Goal: Task Accomplishment & Management: Complete application form

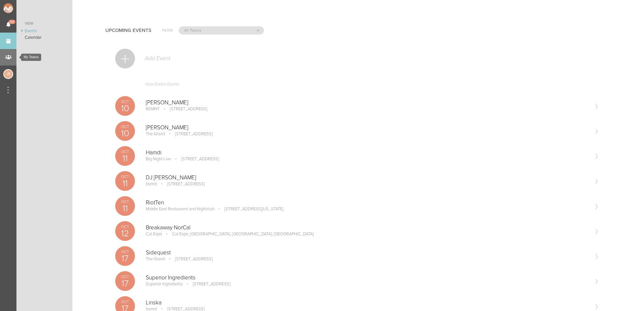
click at [8, 56] on div "My Teams" at bounding box center [8, 57] width 16 height 16
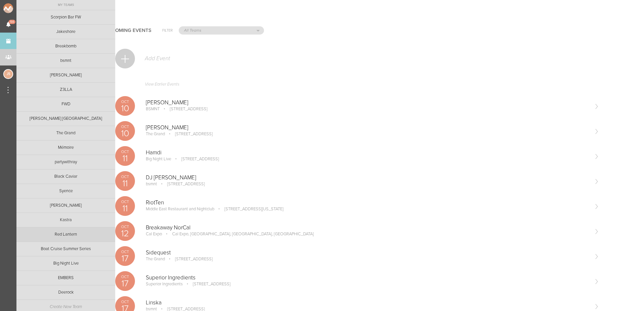
scroll to position [4, 0]
click at [68, 303] on link "Create New Team" at bounding box center [65, 304] width 99 height 16
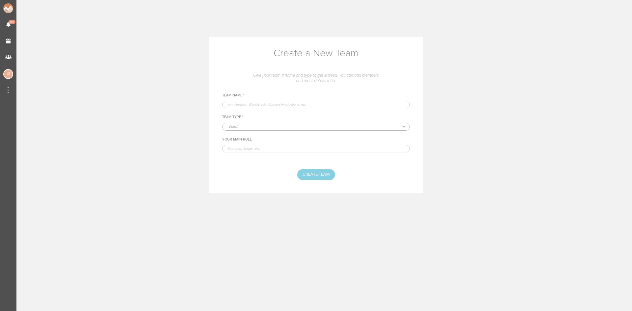
click at [256, 102] on input "text" at bounding box center [316, 105] width 188 height 8
type input "Electric Hotel"
click at [237, 126] on select "-Select- Artist Venue Promoter Media" at bounding box center [316, 126] width 187 height 7
select select "Venue"
click at [223, 123] on select "-Select- Artist Venue Promoter Media" at bounding box center [316, 126] width 187 height 7
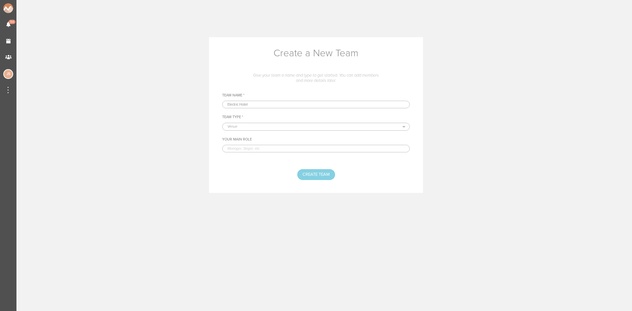
click at [251, 150] on input "text" at bounding box center [316, 149] width 188 height 8
type input "Logistics"
click at [306, 172] on button "Create Team" at bounding box center [316, 174] width 38 height 11
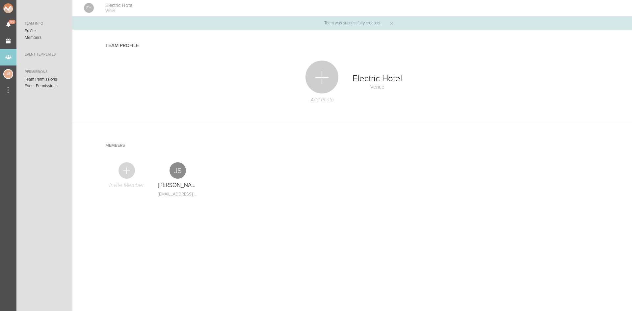
click at [129, 174] on div at bounding box center [127, 170] width 16 height 16
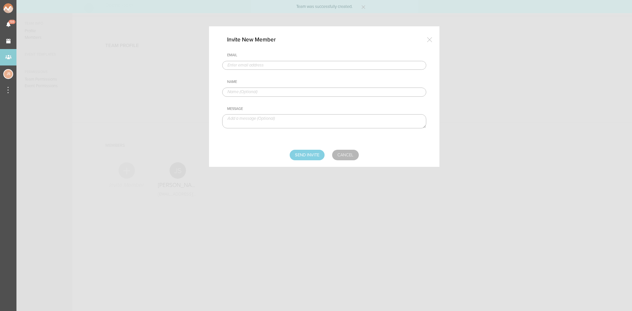
click at [259, 64] on input "text" at bounding box center [324, 65] width 204 height 9
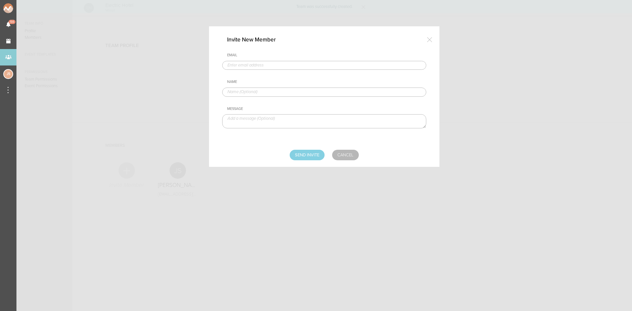
type input "TMcCloy@bignight.com"
click at [254, 95] on input "text" at bounding box center [324, 92] width 204 height 9
type input "TJ McCloy"
click at [313, 159] on input "Send Invite" at bounding box center [307, 155] width 35 height 11
type input "Sending..."
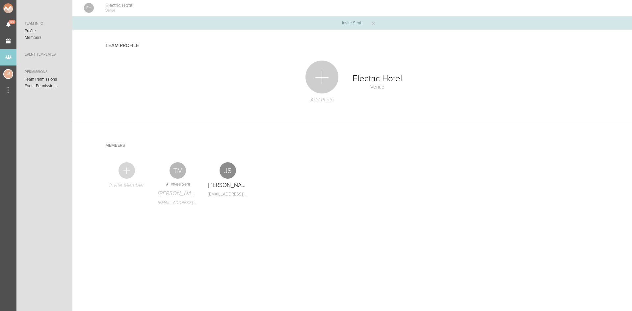
click at [124, 167] on div at bounding box center [127, 170] width 16 height 16
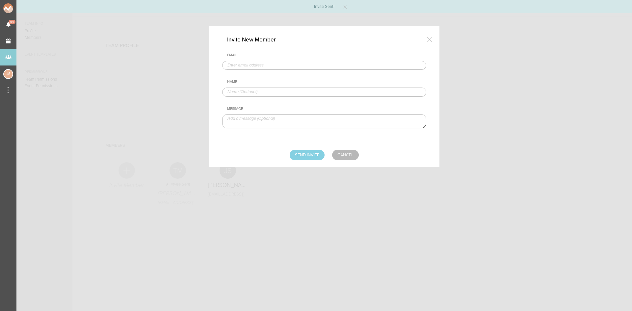
click at [283, 66] on input "text" at bounding box center [324, 65] width 204 height 9
type input "CMcGinley@bignight.com"
click at [261, 91] on input "text" at bounding box center [324, 92] width 204 height 9
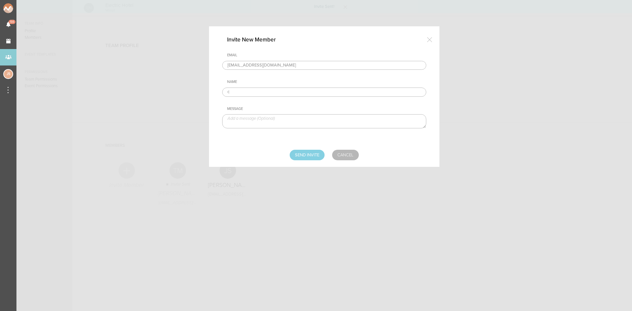
type input "Charlie McGinley"
click at [305, 157] on input "Send Invite" at bounding box center [307, 155] width 35 height 11
type input "Sending..."
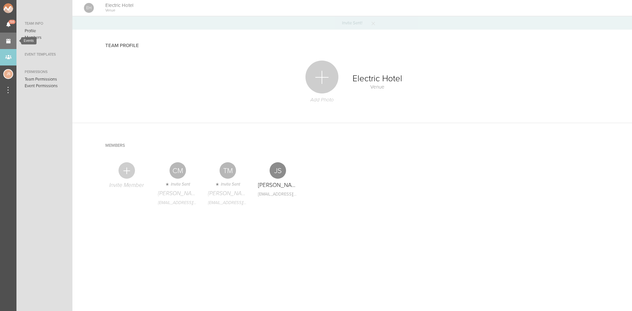
click at [3, 42] on link "Events" at bounding box center [8, 41] width 16 height 16
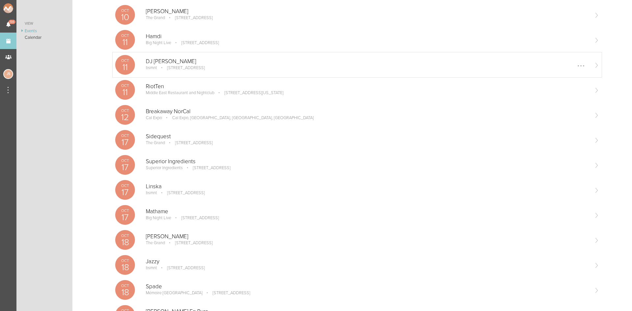
scroll to position [116, 0]
click at [157, 42] on p "Big Night Live" at bounding box center [158, 43] width 25 height 5
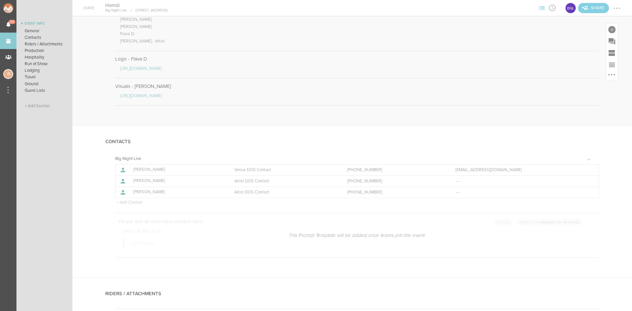
scroll to position [590, 0]
click at [590, 191] on div at bounding box center [590, 192] width 11 height 11
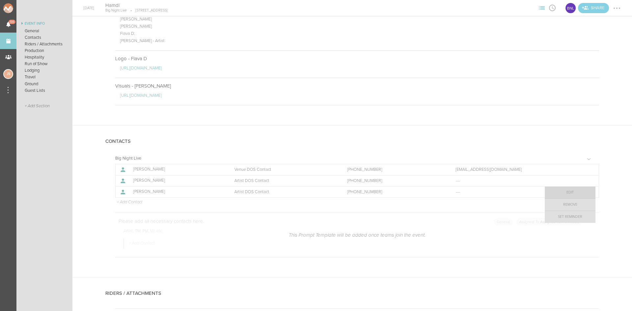
click at [576, 191] on link "Edit" at bounding box center [570, 193] width 51 height 12
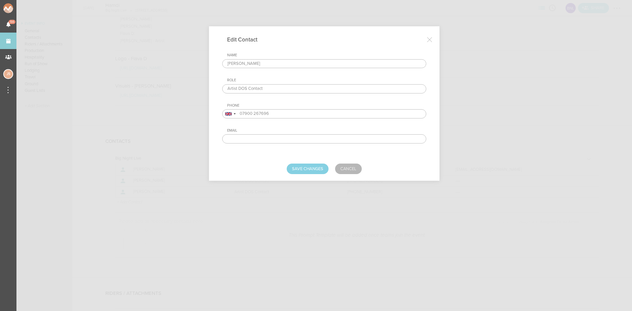
click at [300, 72] on div "Name Danielle Gooding Role Artist DOS Contact Phone United States + 1 United Ki…" at bounding box center [324, 98] width 204 height 91
click at [299, 90] on input "Artist DOS Contact" at bounding box center [324, 88] width 204 height 9
type input "Artist DOS Contact - Flava"
click at [298, 171] on button "Save Changes" at bounding box center [308, 169] width 42 height 11
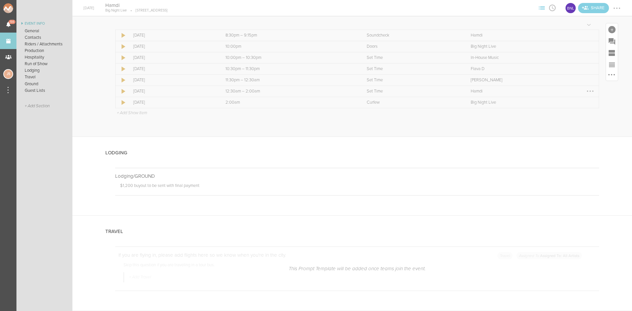
scroll to position [1167, 0]
click at [590, 178] on div at bounding box center [594, 176] width 11 height 11
click at [583, 177] on link "Edit Note" at bounding box center [574, 177] width 51 height 12
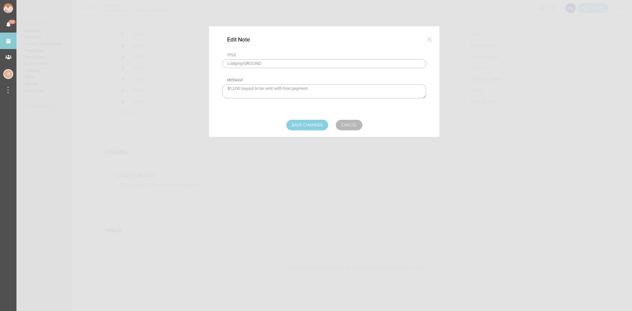
click at [284, 62] on input "Lodging/GROUND" at bounding box center [324, 63] width 204 height 9
type input "Lodging/GROUND - Hamdi"
click at [314, 129] on input "Save Changes" at bounding box center [308, 125] width 42 height 11
type input "Saving..."
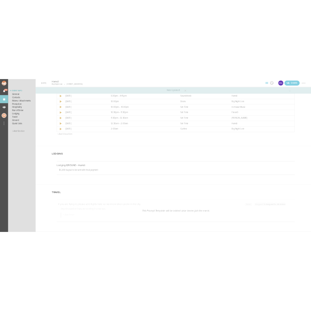
scroll to position [1095, 0]
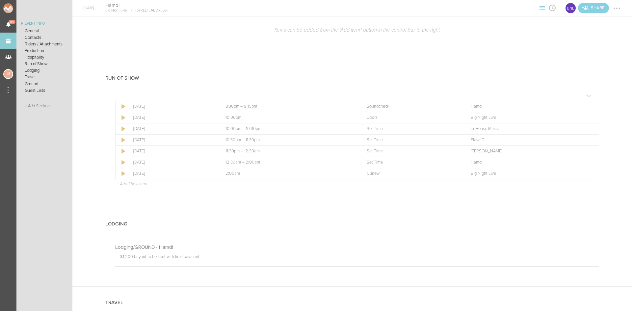
click at [615, 11] on div at bounding box center [617, 8] width 11 height 11
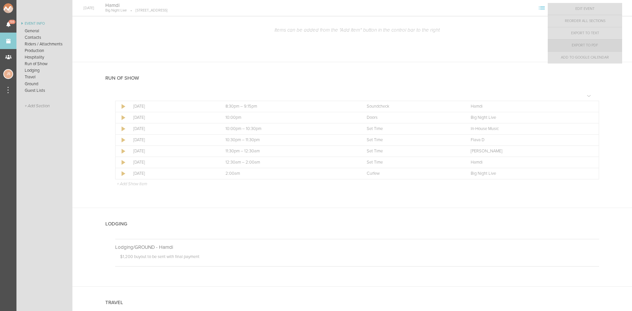
click at [598, 45] on link "Export to PDF" at bounding box center [585, 46] width 74 height 12
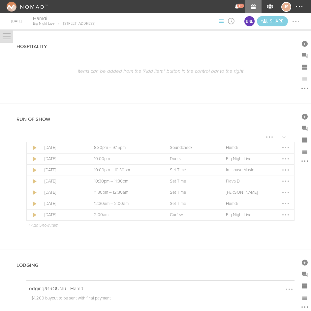
scroll to position [1052, 0]
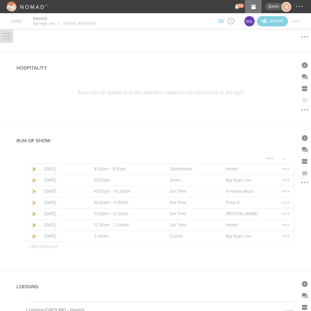
click at [255, 8] on link "Events" at bounding box center [253, 6] width 16 height 13
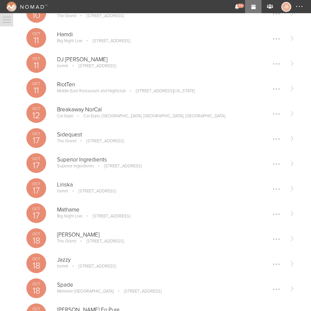
scroll to position [129, 0]
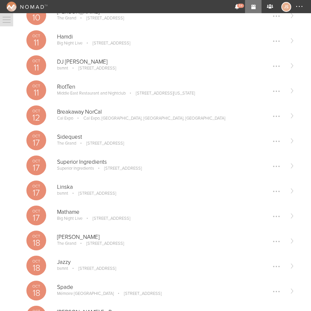
click at [56, 217] on div "[DATE] Mathame Big Night Live [STREET_ADDRESS] Edit Remove" at bounding box center [160, 215] width 273 height 25
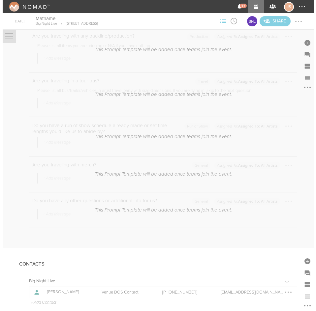
scroll to position [335, 0]
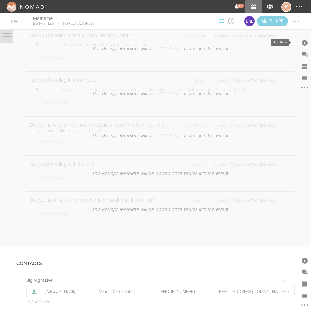
click at [301, 43] on div at bounding box center [304, 43] width 6 height 6
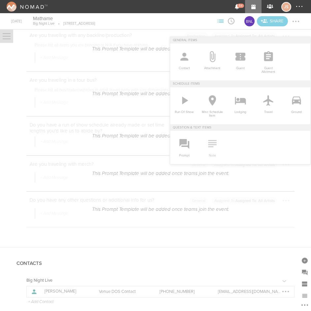
click at [207, 142] on icon at bounding box center [212, 143] width 13 height 13
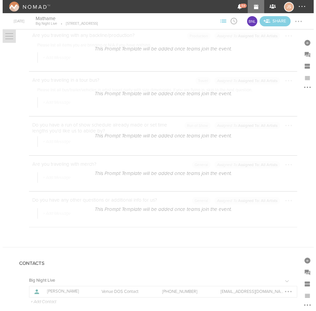
scroll to position [330, 0]
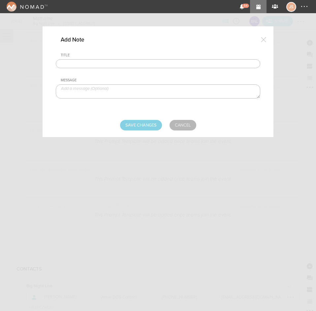
click at [137, 64] on input "text" at bounding box center [158, 63] width 204 height 9
type input "Travel Party"
click at [108, 93] on textarea at bounding box center [158, 91] width 204 height 14
paste textarea "[PERSON_NAME] - Artist [PERSON_NAME] - Artist [PERSON_NAME] - Tour Manager"
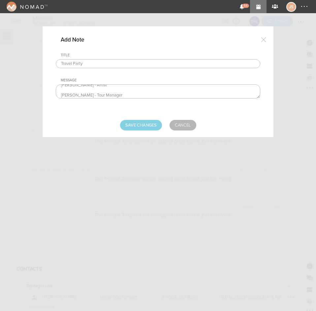
click at [60, 95] on textarea "[PERSON_NAME] - Artist [PERSON_NAME] - Artist [PERSON_NAME] - Tour Manager" at bounding box center [158, 91] width 204 height 14
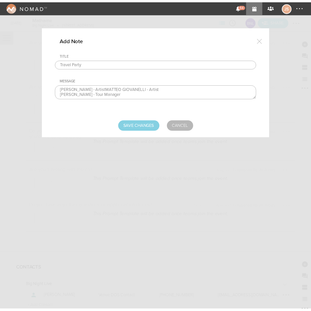
scroll to position [0, 0]
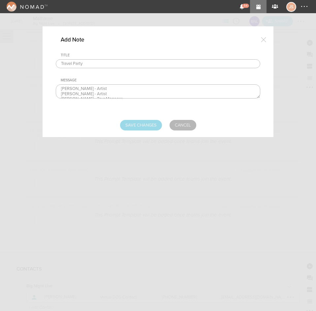
type textarea "[PERSON_NAME] - Artist [PERSON_NAME] - Artist [PERSON_NAME] - Tour Manager"
click at [156, 126] on input "Save Changes" at bounding box center [141, 125] width 42 height 11
type input "Saving..."
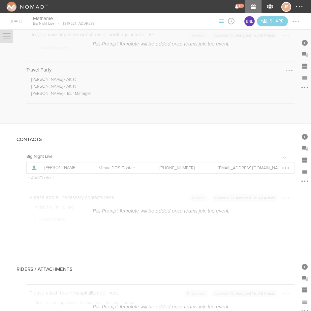
scroll to position [501, 0]
click at [255, 3] on link "Events" at bounding box center [253, 6] width 16 height 13
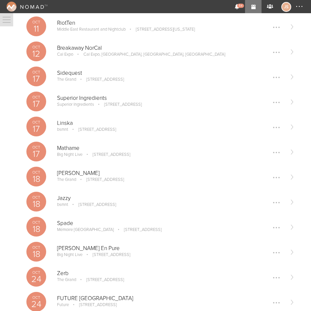
scroll to position [194, 0]
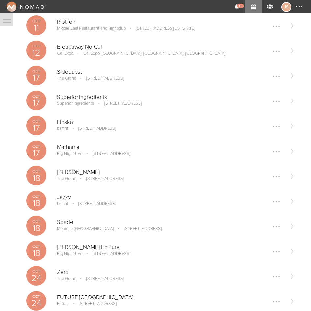
click at [86, 185] on div "Oct 18 Will Sparks The Grand 58 Seaport Blvd #300, Boston, MA 02210 Edit Remove" at bounding box center [160, 175] width 273 height 25
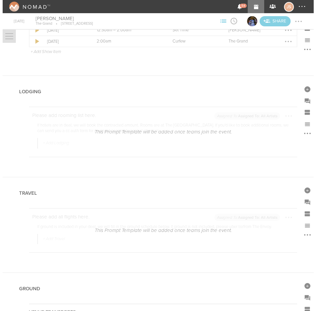
scroll to position [893, 0]
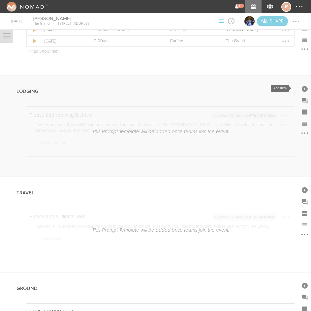
click at [302, 85] on div at bounding box center [304, 88] width 12 height 12
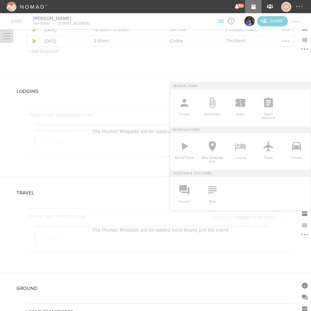
click at [235, 149] on icon at bounding box center [240, 147] width 11 height 8
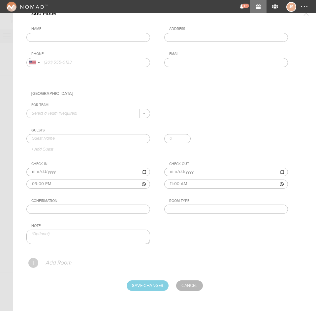
click at [50, 39] on input "text" at bounding box center [88, 37] width 124 height 9
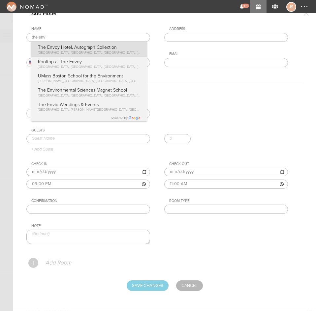
click at [52, 53] on div "Name the env The Envoy Hotel, Autograph Collection Sleeper Street, Boston, MA, …" at bounding box center [164, 52] width 276 height 50
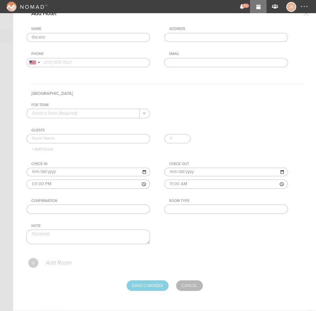
type input "The Envoy Hotel, Autograph Collection"
type input "70 Sleeper St, Boston, MA 02210, USA"
type input "(617) 338-3030"
click at [49, 111] on input "text" at bounding box center [83, 113] width 113 height 9
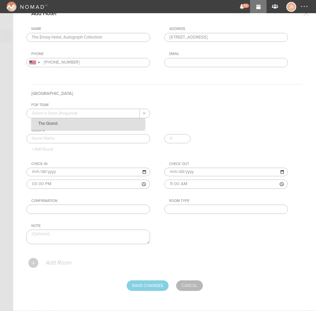
click at [48, 121] on p "The Grand" at bounding box center [88, 123] width 113 height 11
type input "The Grand"
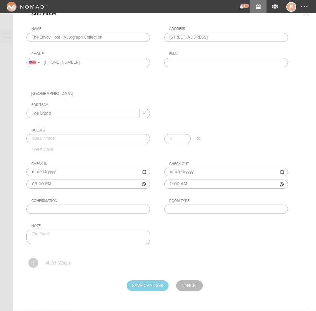
click at [45, 138] on input "text" at bounding box center [88, 138] width 124 height 9
type input "[PERSON_NAME]"
click at [183, 206] on input "text" at bounding box center [226, 209] width 124 height 9
type input "King"
click at [57, 262] on p "Add Room" at bounding box center [58, 263] width 26 height 7
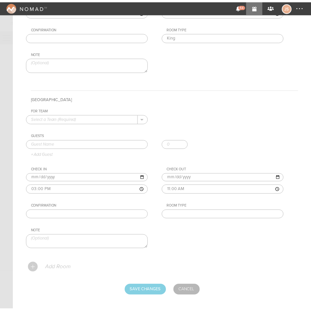
scroll to position [173, 0]
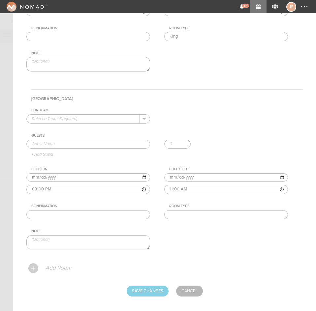
click at [97, 116] on input "text" at bounding box center [83, 119] width 113 height 9
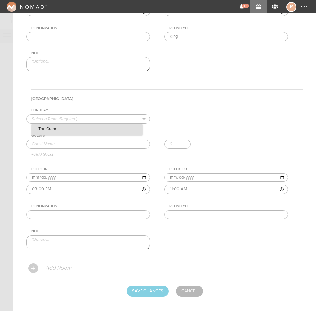
click at [79, 131] on p "The Grand" at bounding box center [87, 129] width 111 height 11
type input "The Grand"
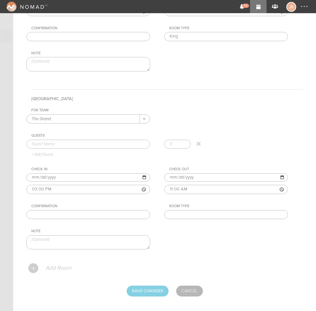
click at [58, 145] on input "text" at bounding box center [88, 144] width 124 height 9
type input "[PERSON_NAME]"
click at [57, 156] on div "Guests Cameron Whitehead Cameron Whitehead + Add Guest" at bounding box center [164, 145] width 276 height 24
click at [188, 220] on div "For Team The Grand + Add New Team The Grand . The Grand Guests Cameron Whitehea…" at bounding box center [164, 184] width 276 height 152
click at [182, 215] on input "text" at bounding box center [226, 214] width 124 height 9
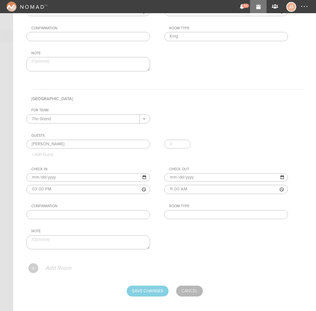
type input "King"
drag, startPoint x: 205, startPoint y: 230, endPoint x: 144, endPoint y: 289, distance: 85.2
click at [144, 289] on input "Save Changes" at bounding box center [147, 291] width 42 height 11
type input "Saving..."
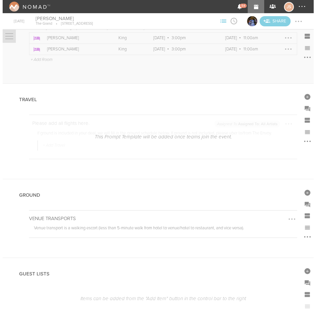
scroll to position [1061, 0]
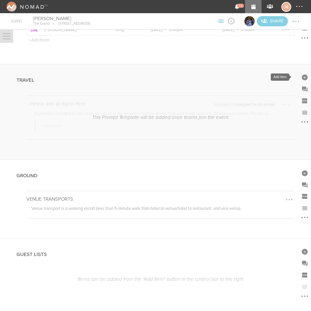
click at [301, 75] on div at bounding box center [304, 77] width 6 height 6
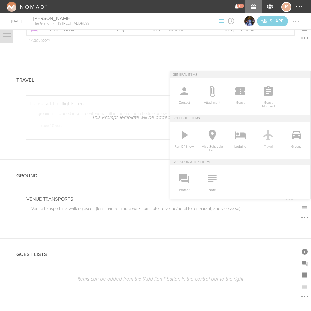
click at [262, 133] on icon at bounding box center [268, 134] width 13 height 13
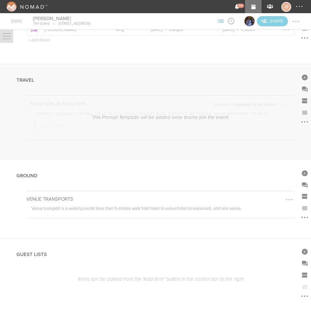
scroll to position [7, 0]
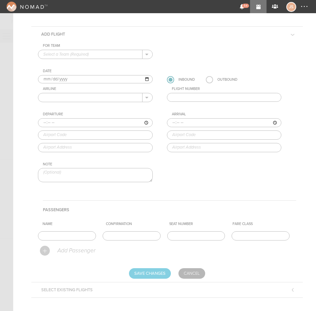
click at [54, 54] on input "text" at bounding box center [90, 54] width 104 height 9
click at [56, 61] on p "The Grand" at bounding box center [93, 64] width 101 height 11
type input "The Grand"
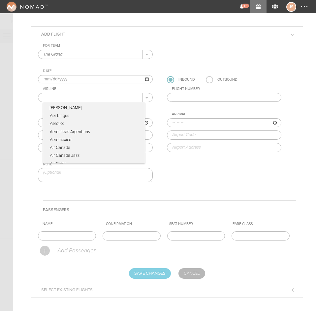
click at [60, 95] on input "text" at bounding box center [90, 97] width 104 height 9
type input "Delta Airlines"
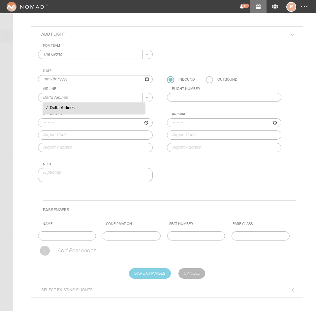
click at [92, 107] on p "Delta Airlines" at bounding box center [93, 107] width 101 height 11
click at [178, 95] on input "text" at bounding box center [224, 97] width 115 height 9
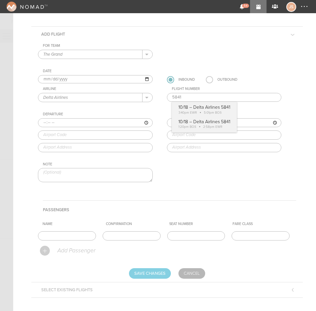
type input "5841"
type input "15:40"
type input "EWR"
type input "Newark Liberty International Airport, Building 1, Conrad Road, Newark, NJ, 0711…"
type input "17:01"
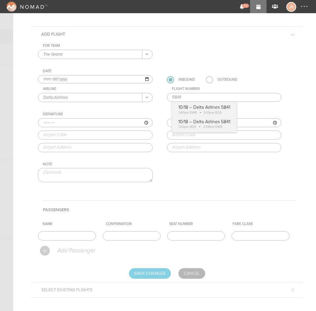
type input "BOS"
type input "Boston Logan International Airport, One Harborside Drive, Boston, MA, 02128-290…"
click at [179, 108] on div "For Team The Grand + Add New Team The Grand . The Grand Date 2025-10-18 Inbound…" at bounding box center [167, 118] width 258 height 150
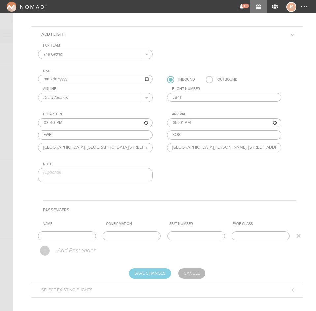
click at [57, 231] on td "Name" at bounding box center [70, 236] width 65 height 14
click at [58, 235] on input "text" at bounding box center [67, 235] width 58 height 9
type input "Entire Travel Party"
click at [142, 273] on input "Save Changes" at bounding box center [150, 273] width 42 height 11
type input "Saving..."
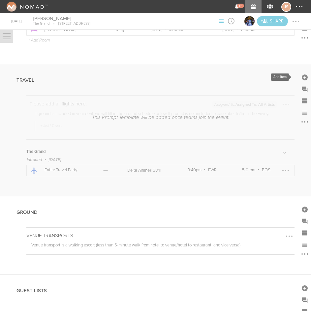
click at [301, 77] on div at bounding box center [304, 77] width 6 height 6
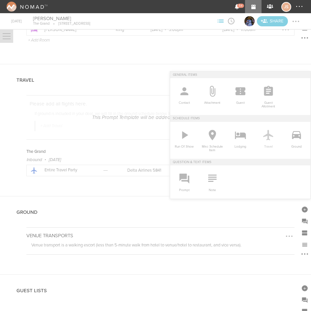
click at [265, 134] on icon at bounding box center [268, 134] width 13 height 13
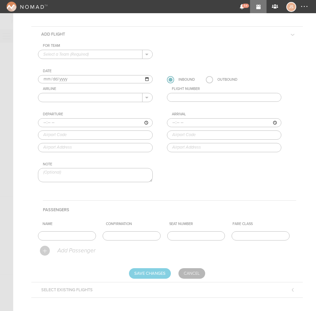
click at [101, 55] on input "text" at bounding box center [90, 54] width 104 height 9
click at [86, 63] on p "The Grand" at bounding box center [93, 64] width 101 height 11
type input "The Grand"
click at [51, 80] on input "2025-10-18" at bounding box center [95, 79] width 115 height 9
type input "2025-10-19"
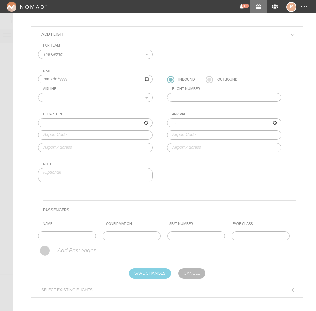
click at [208, 80] on label at bounding box center [209, 79] width 7 height 7
click at [0, 0] on input "radio" at bounding box center [0, 0] width 0 height 0
click at [101, 97] on input "text" at bounding box center [90, 97] width 104 height 9
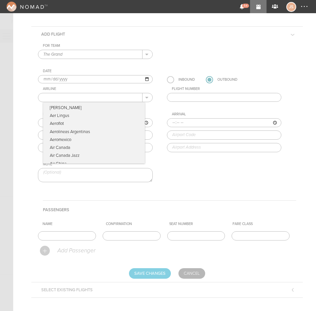
type input "American Airlines"
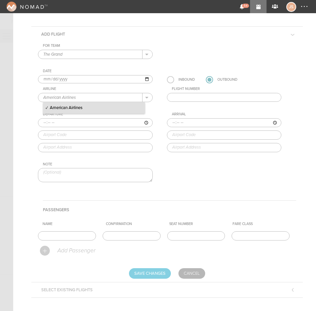
click at [80, 108] on p "American Airlines" at bounding box center [93, 107] width 101 height 11
click at [177, 97] on input "text" at bounding box center [224, 97] width 115 height 9
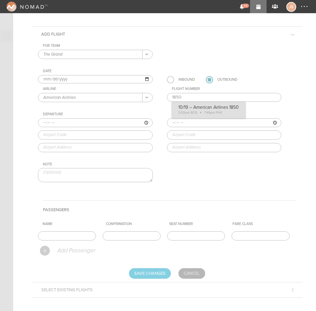
type input "1850"
type input "17:02"
type input "BOS"
type input "Boston Logan International Airport, One Harborside Drive, Boston, MA, 02128-290…"
type input "19:49"
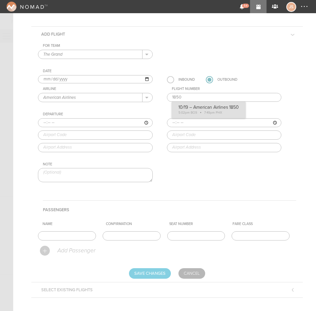
type input "PHX"
type input "Phoenix Sky Harbor International Airport, 3400 Sky Harbor Boulevard, Phoenix, A…"
click at [190, 112] on div "For Team The Grand + Add New Team The Grand . The Grand Date 2025-10-19 Inbound…" at bounding box center [167, 118] width 258 height 150
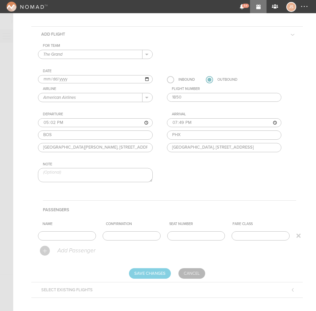
click at [69, 235] on input "text" at bounding box center [67, 235] width 58 height 9
type input "Entire Travel Party"
click at [145, 268] on input "Save Changes" at bounding box center [150, 273] width 42 height 11
type input "Saving..."
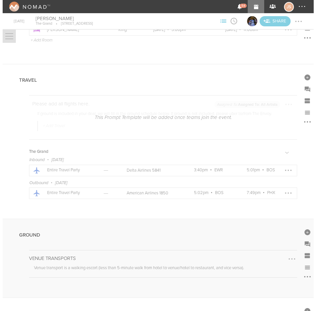
scroll to position [1120, 0]
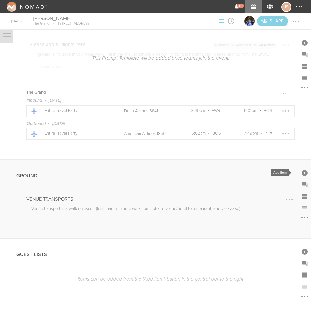
click at [301, 175] on div at bounding box center [304, 173] width 6 height 6
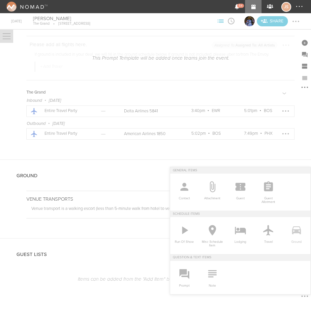
click at [292, 229] on icon at bounding box center [296, 230] width 13 height 13
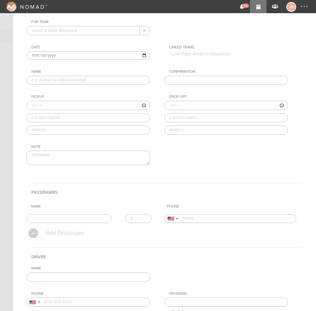
click at [55, 31] on input "text" at bounding box center [83, 30] width 113 height 9
click at [53, 41] on p "The Grand" at bounding box center [87, 41] width 111 height 11
type input "The Grand"
click at [189, 53] on p "+ Link Flight details to Ground trip" at bounding box center [228, 53] width 119 height 5
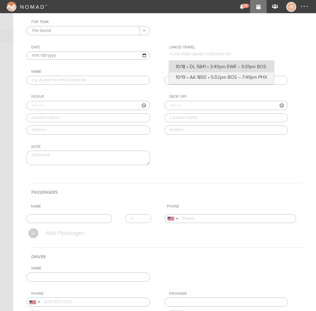
click at [192, 64] on label "10/18 • DL 5841 • 3:40pm EWR – 5:01pm BOS" at bounding box center [221, 67] width 91 height 7
click at [0, 0] on input "10/18 • DL 5841 • 3:40pm EWR – 5:01pm BOS" at bounding box center [0, 0] width 0 height 0
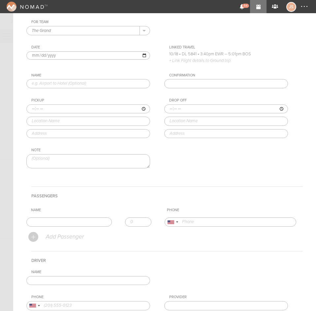
click at [104, 80] on input "text" at bounding box center [88, 83] width 124 height 9
type input "Airport to Hotel"
click at [32, 108] on input "time" at bounding box center [88, 108] width 124 height 9
type input "17:01"
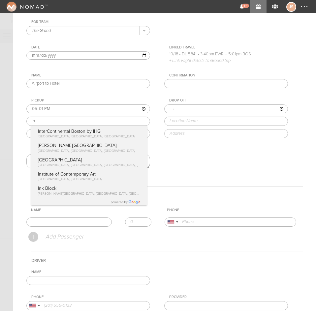
type input "i"
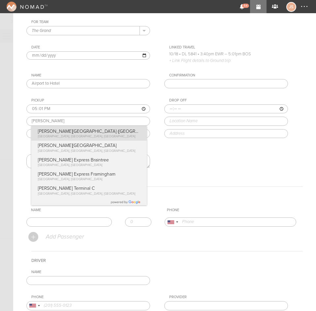
click at [64, 136] on div "Pickup 17:01 logan Logan Airport (BOS) East Boston, MA, USA Logan Airport Termi…" at bounding box center [94, 118] width 137 height 40
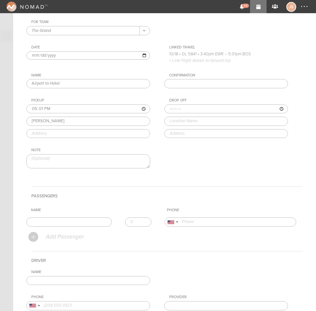
type input "Logan Airport (BOS)"
type input "East Boston, MA 02128, USA"
click at [169, 107] on input "time" at bounding box center [226, 108] width 124 height 9
type input "17:20"
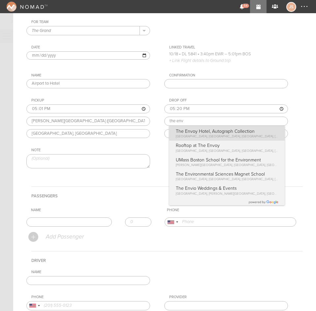
type input "The Envoy Hotel, Autograph Collection"
type input "[STREET_ADDRESS]"
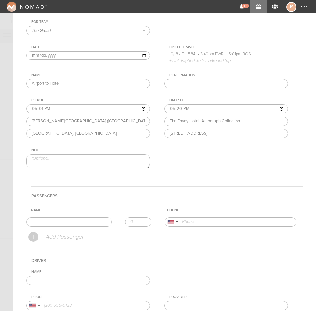
click at [193, 136] on div "Drop Off 17:20 The Envoy Hotel, Autograph Collection The Envoy Hotel, Autograph…" at bounding box center [232, 118] width 137 height 40
click at [66, 223] on input "text" at bounding box center [68, 221] width 85 height 9
type input "[PERSON_NAME]"
type input "61405953667"
click at [60, 240] on form "For Team The Grand + Add New Team The Grand . The Grand Date 2025-10-18 Linked …" at bounding box center [164, 190] width 276 height 340
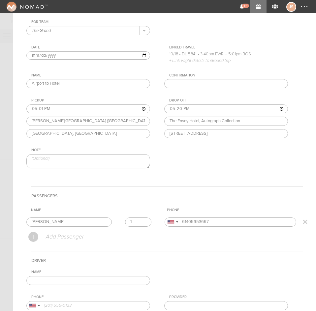
type input "1"
click at [141, 220] on input "1" at bounding box center [138, 221] width 26 height 9
click at [108, 280] on input "text" at bounding box center [88, 280] width 124 height 9
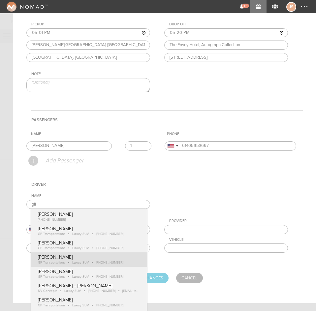
type input "[PERSON_NAME]"
type input "18574170489"
type input "GP Transportations"
type input "Luxury SUV"
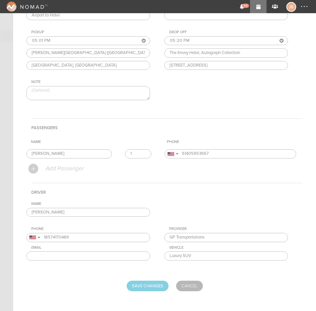
click at [99, 261] on div "Name Gilbert Payoute Gilbert Payoute +1 (857) 417-0489 Gilbert Payoute GP Trans…" at bounding box center [164, 236] width 276 height 69
click at [141, 285] on input "Save Changes" at bounding box center [147, 286] width 42 height 11
type input "Saving..."
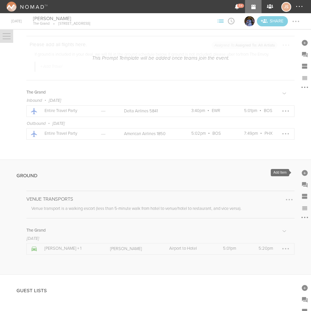
click at [301, 174] on div at bounding box center [304, 173] width 6 height 6
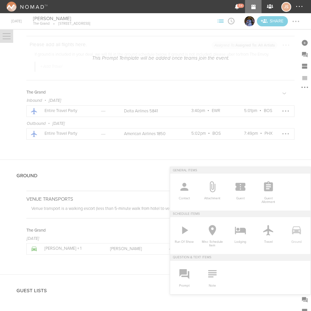
click at [290, 227] on icon at bounding box center [296, 230] width 13 height 13
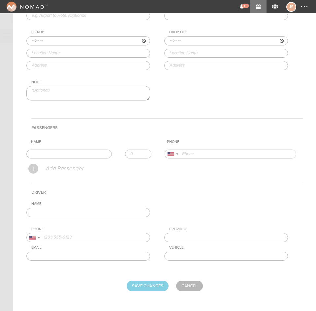
scroll to position [0, 0]
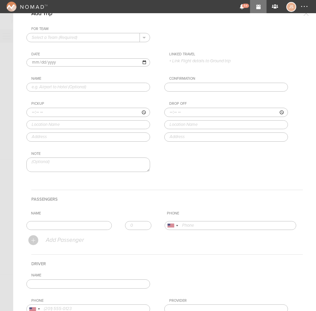
click at [58, 34] on input "text" at bounding box center [83, 37] width 113 height 9
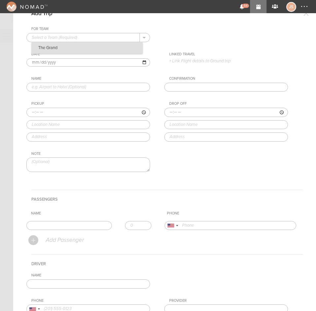
click at [46, 47] on p "The Grand" at bounding box center [87, 47] width 111 height 11
type input "The Grand"
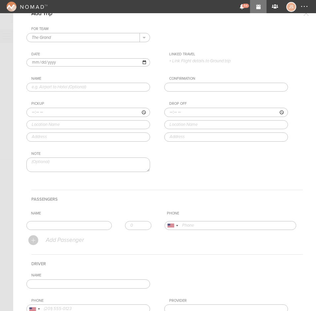
click at [42, 63] on input "2025-10-18" at bounding box center [88, 62] width 124 height 9
type input "2025-10-19"
click at [204, 60] on p "+ Link Flight details to Ground trip" at bounding box center [228, 60] width 119 height 5
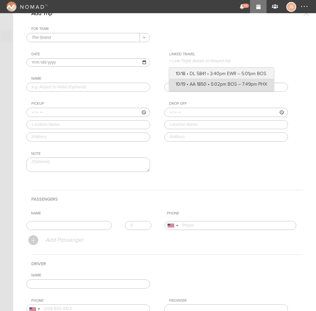
click at [200, 88] on div "10/19 • AA 1850 • 5:02pm BOS – 7:49pm PHX" at bounding box center [221, 85] width 104 height 12
click at [195, 84] on label "10/19 • AA 1850 • 5:02pm BOS – 7:49pm PHX" at bounding box center [221, 84] width 91 height 7
click at [0, 0] on input "10/19 • AA 1850 • 5:02pm BOS – 7:49pm PHX" at bounding box center [0, 0] width 0 height 0
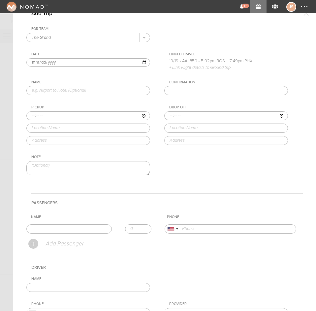
click at [99, 92] on input "text" at bounding box center [88, 90] width 124 height 9
type input "Hotel to Airport"
click at [33, 114] on input "time" at bounding box center [88, 115] width 124 height 9
type input "15:00"
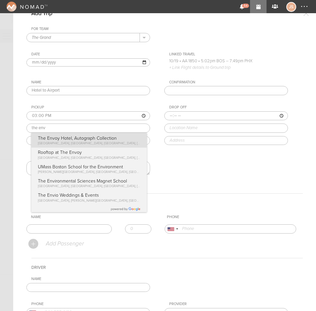
type input "The Envoy Hotel, Autograph Collection"
type input "[STREET_ADDRESS]"
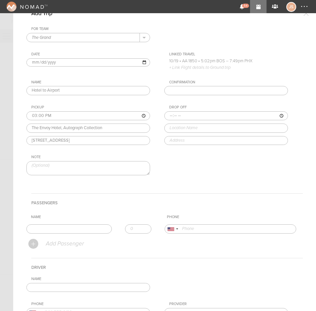
click at [63, 139] on div "Pickup 15:00 The Envoy Hotel, Autograph Collection The Envoy Hotel, Autograph C…" at bounding box center [94, 125] width 137 height 40
click at [167, 116] on input "time" at bounding box center [226, 115] width 124 height 9
type input "15:15"
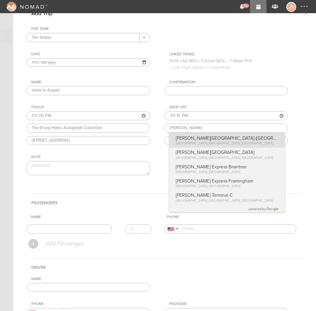
type input "Logan Airport (BOS)"
type input "East Boston, MA 02128, USA"
click at [181, 140] on div "Drop Off 15:15 Logan Airport (BOS) Logan Airport (BOS) East Boston, MA, USA Log…" at bounding box center [232, 125] width 137 height 40
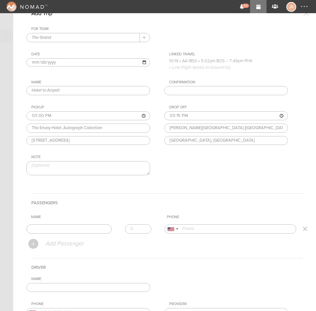
click at [69, 229] on input "text" at bounding box center [68, 228] width 85 height 9
type input "[PERSON_NAME]"
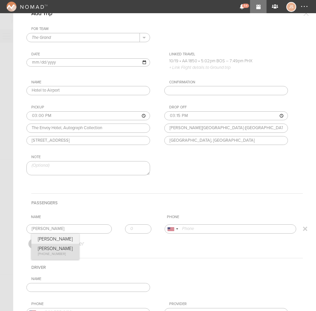
type input "61405953667"
click at [60, 254] on form "For Team The Grand + Add New Team The Grand . The Grand Date 2025-10-19 Linked …" at bounding box center [164, 197] width 276 height 340
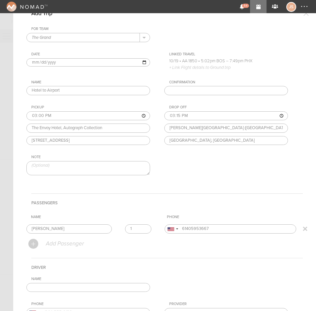
type input "1"
click at [141, 227] on input "1" at bounding box center [138, 228] width 26 height 9
click at [131, 247] on div "Add Passenger" at bounding box center [165, 243] width 274 height 15
click at [96, 289] on input "text" at bounding box center [88, 287] width 124 height 9
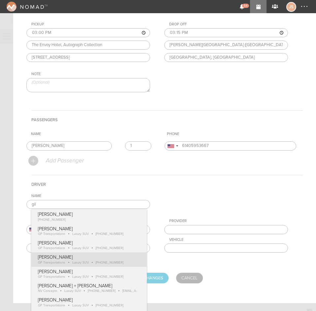
type input "[PERSON_NAME]"
type input "18574170489"
type input "GP Transportations"
type input "Luxury SUV"
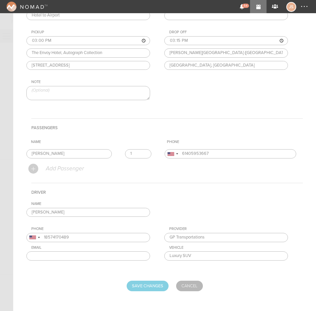
click at [92, 254] on div "Name Gilbert Payoute Gilbert Payoute +1 (857) 417-0489 Gilbert Payoute GP Trans…" at bounding box center [164, 236] width 276 height 69
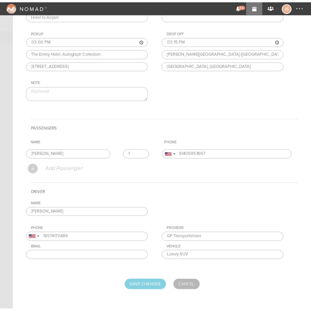
scroll to position [75, 0]
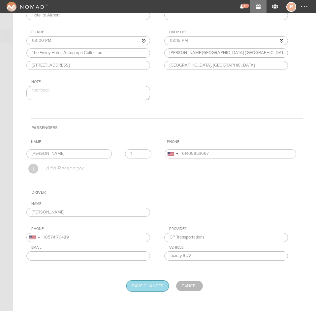
click at [147, 283] on input "Save Changes" at bounding box center [147, 286] width 42 height 11
type input "Saving..."
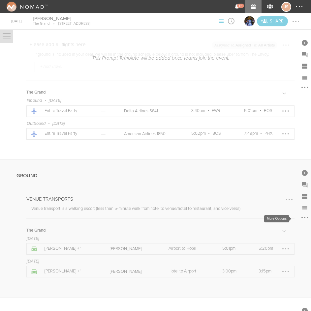
click at [301, 215] on div at bounding box center [304, 217] width 7 height 7
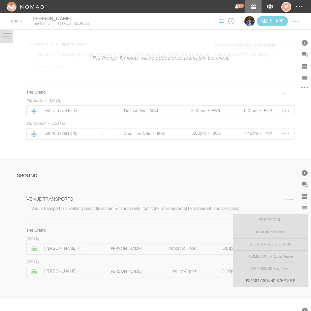
click at [262, 278] on link "Export Ground Schedule" at bounding box center [270, 281] width 75 height 12
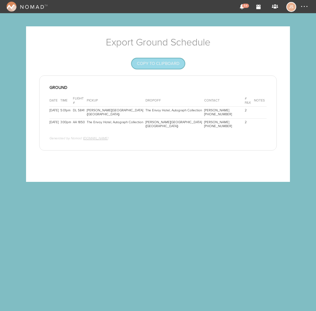
click at [148, 62] on button "Copy to Clipboard" at bounding box center [157, 63] width 53 height 11
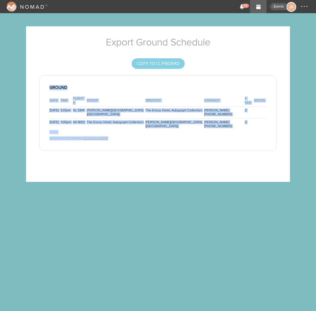
click at [259, 5] on link "Events" at bounding box center [258, 6] width 16 height 13
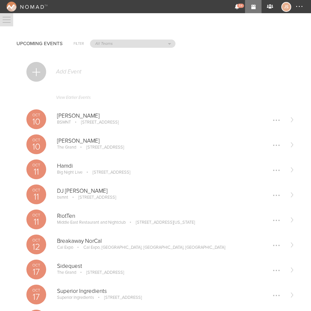
scroll to position [159, 0]
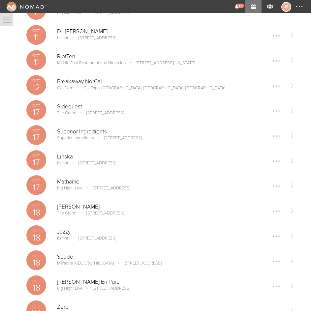
click at [78, 210] on p "[PERSON_NAME]" at bounding box center [170, 207] width 227 height 7
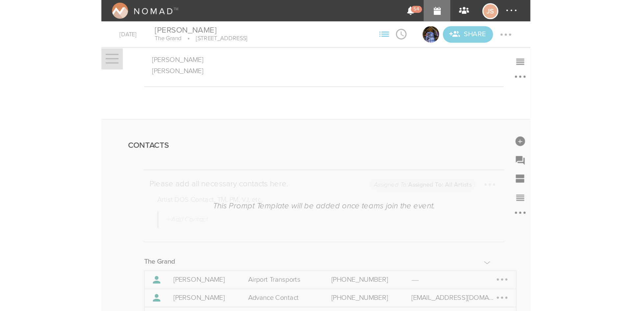
scroll to position [268, 0]
